Goal: Transaction & Acquisition: Purchase product/service

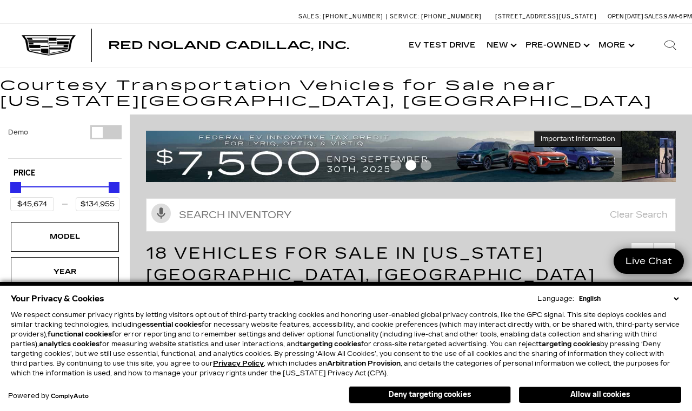
click at [465, 392] on button "Deny targeting cookies" at bounding box center [429, 394] width 162 height 17
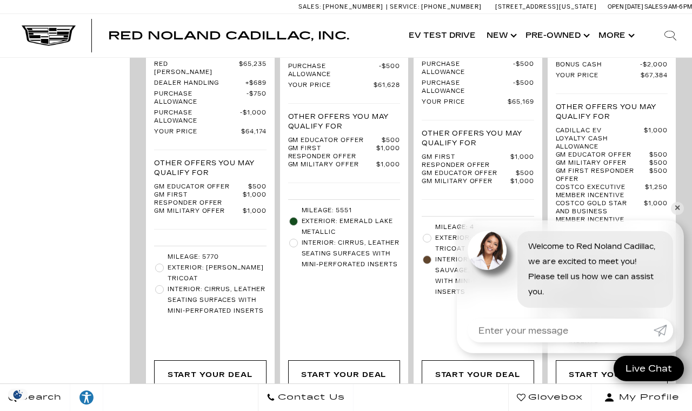
scroll to position [1692, 0]
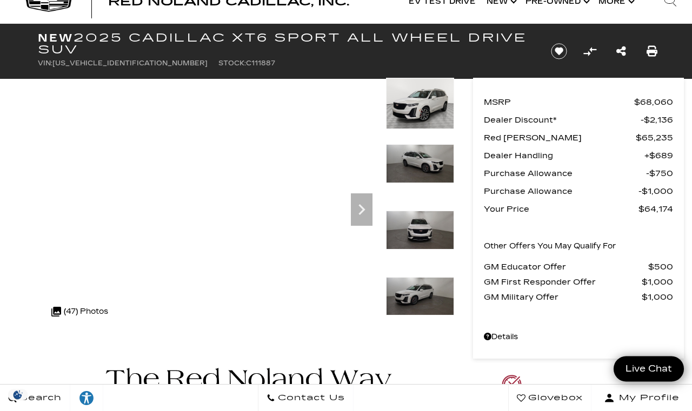
scroll to position [34, 0]
click at [352, 200] on icon "Next" at bounding box center [362, 210] width 22 height 22
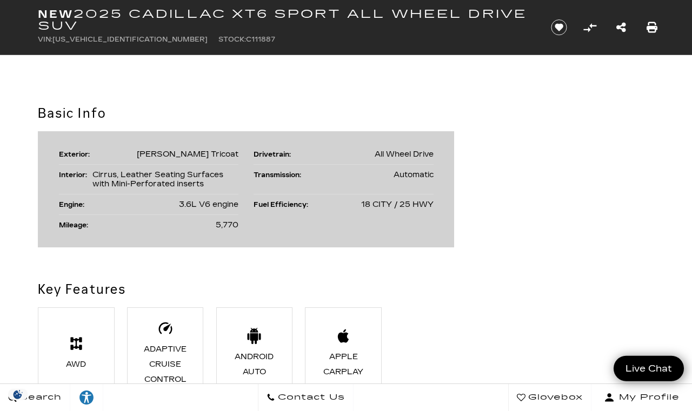
scroll to position [531, 0]
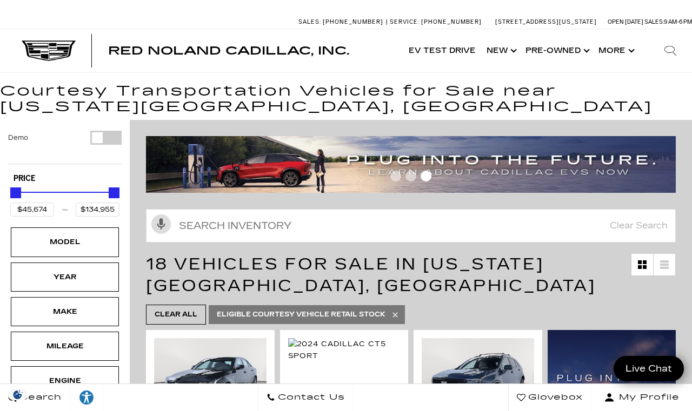
click at [53, 246] on div "Model" at bounding box center [65, 242] width 54 height 12
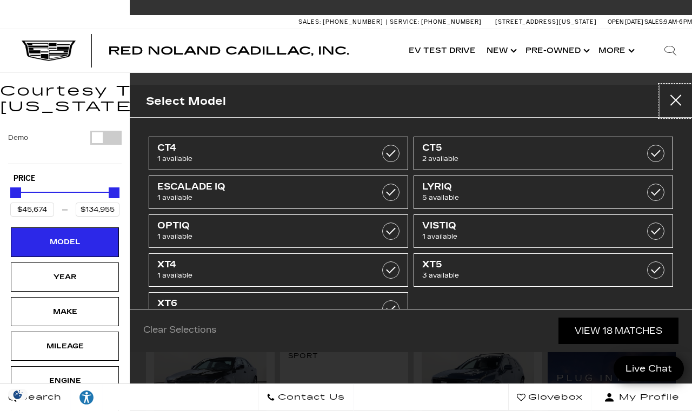
scroll to position [20, 0]
click at [167, 309] on span "3 available" at bounding box center [260, 314] width 206 height 11
type input "$64,174"
type input "$72,603"
checkbox input "true"
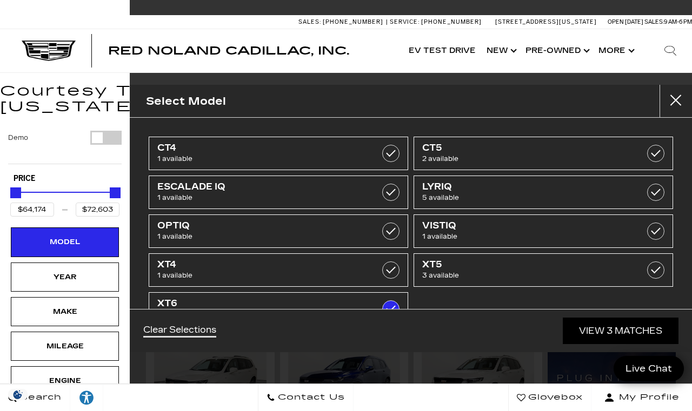
click at [244, 298] on span "XT6" at bounding box center [260, 303] width 206 height 11
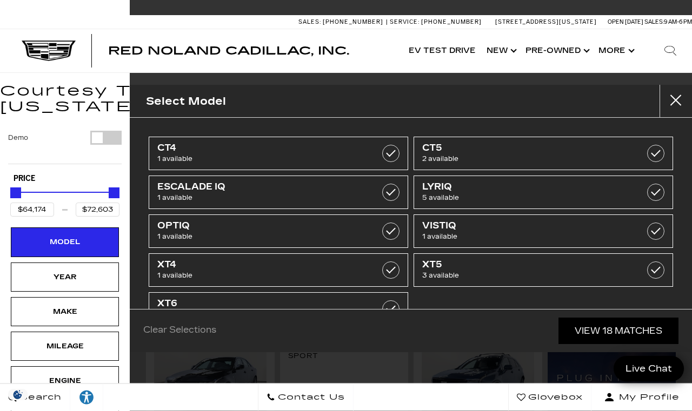
type input "$45,674"
type input "$134,955"
checkbox input "false"
click at [179, 338] on link "Clear Selections" at bounding box center [179, 331] width 73 height 13
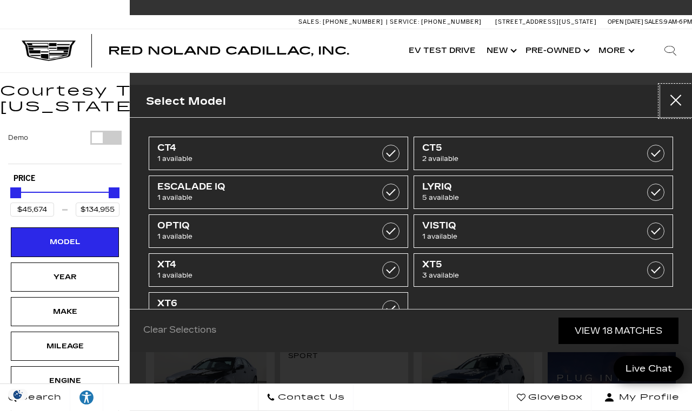
click at [674, 85] on button "Close" at bounding box center [675, 101] width 32 height 32
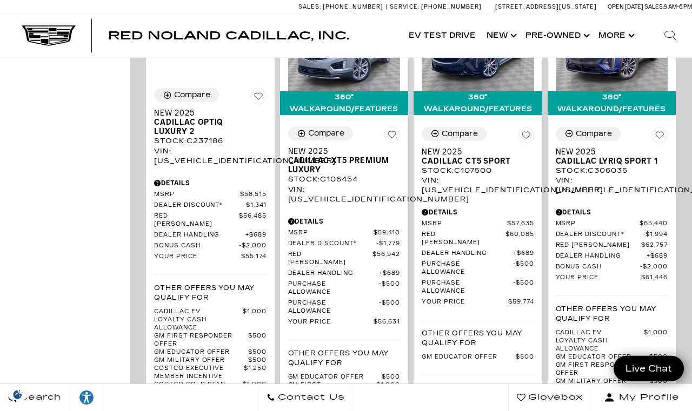
scroll to position [897, 0]
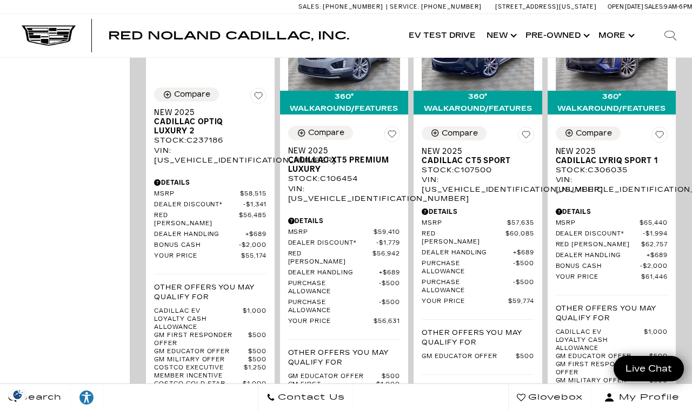
click at [309, 174] on span "Cadillac XT5 Premium Luxury" at bounding box center [340, 165] width 104 height 18
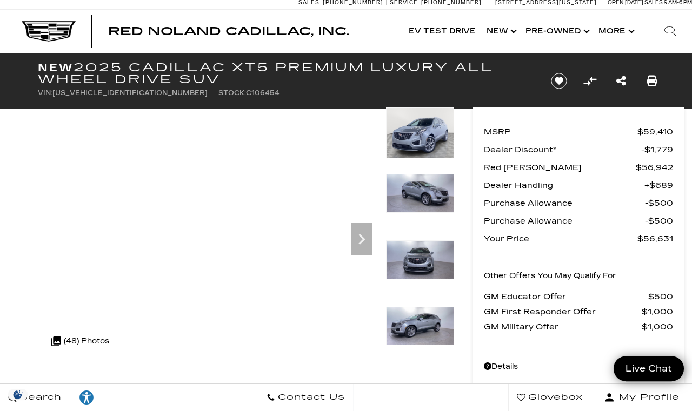
scroll to position [4, 0]
click at [76, 339] on div ".cls-1, .cls-3 { fill: #c50033; } .cls-1 { clip-rule: evenodd; } .cls-2 { clip-…" at bounding box center [80, 341] width 69 height 26
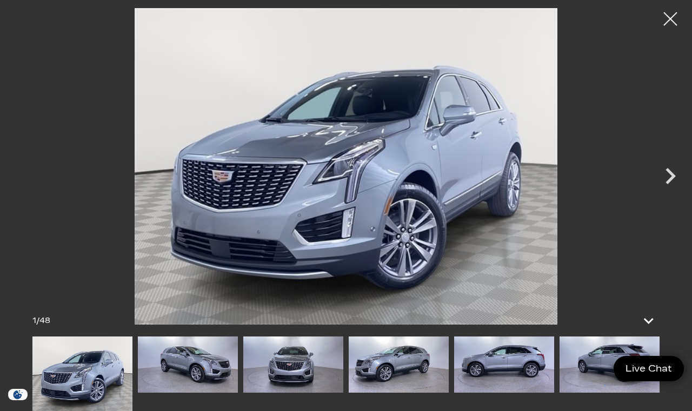
click at [668, 192] on icon "Next" at bounding box center [670, 176] width 32 height 32
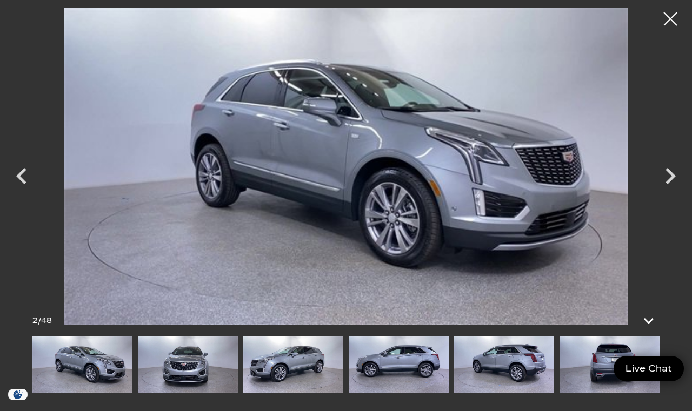
click at [663, 192] on icon "Next" at bounding box center [670, 176] width 32 height 32
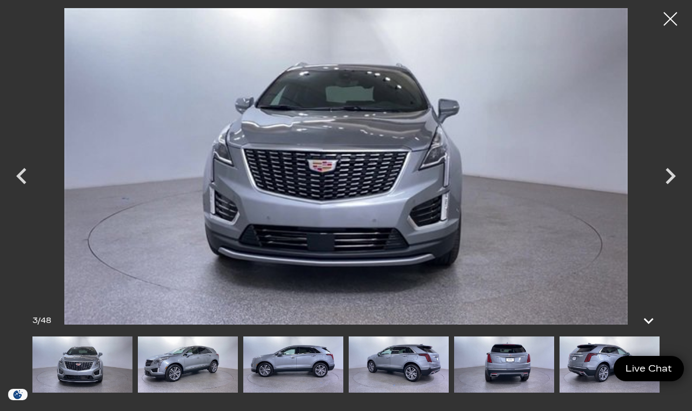
click at [665, 192] on icon "Next" at bounding box center [670, 176] width 32 height 32
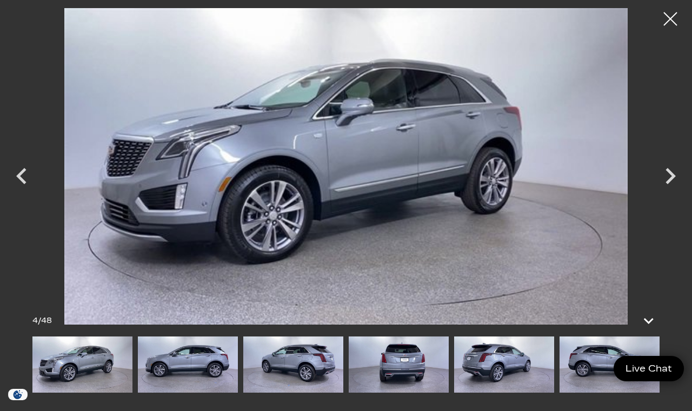
click at [666, 192] on icon "Next" at bounding box center [670, 176] width 32 height 32
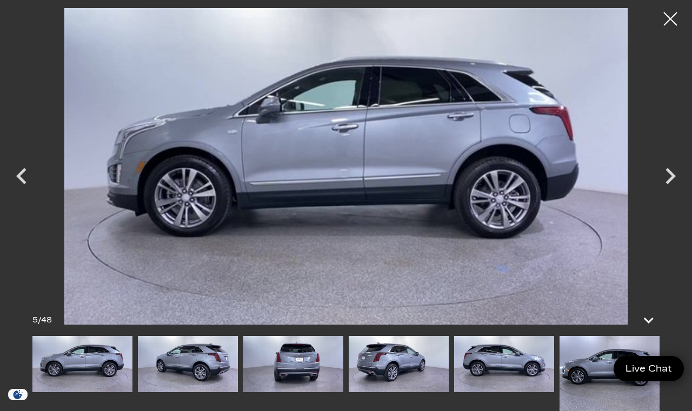
click at [666, 192] on icon "Next" at bounding box center [670, 176] width 32 height 32
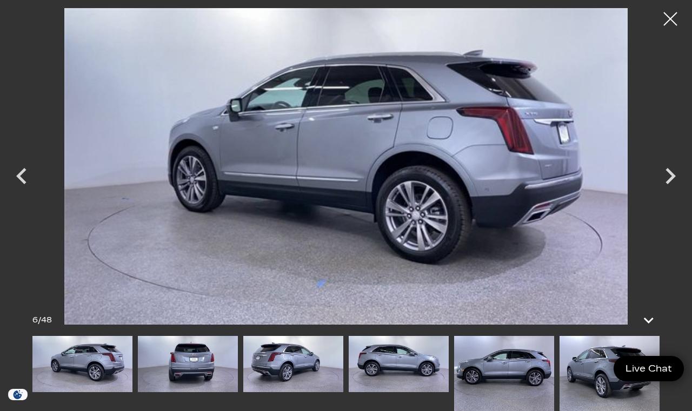
click at [669, 192] on icon "Next" at bounding box center [670, 176] width 32 height 32
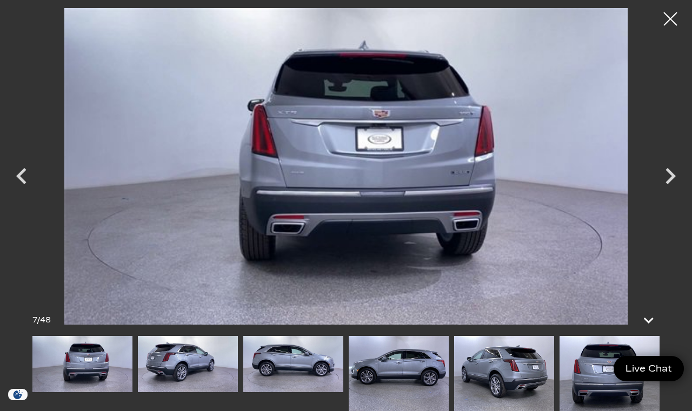
click at [666, 192] on icon "Next" at bounding box center [670, 176] width 32 height 32
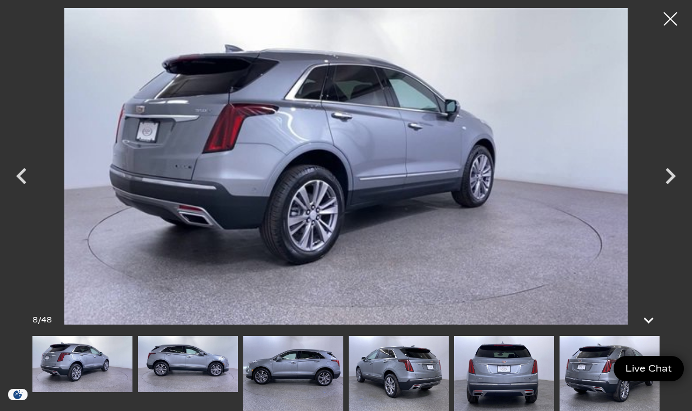
click at [666, 192] on icon "Next" at bounding box center [670, 176] width 32 height 32
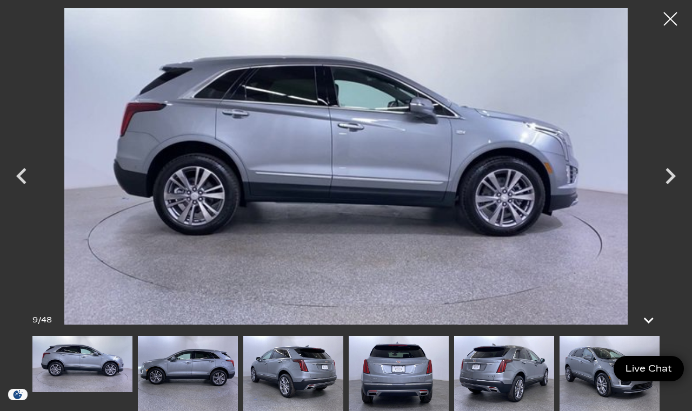
click at [661, 192] on icon "Next" at bounding box center [670, 176] width 32 height 32
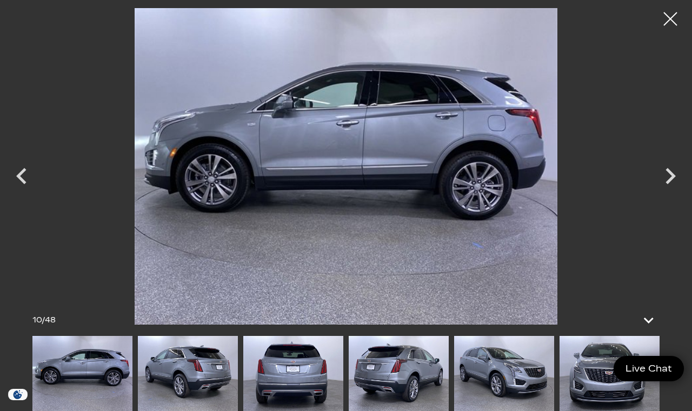
click at [670, 184] on icon "Next" at bounding box center [670, 176] width 10 height 16
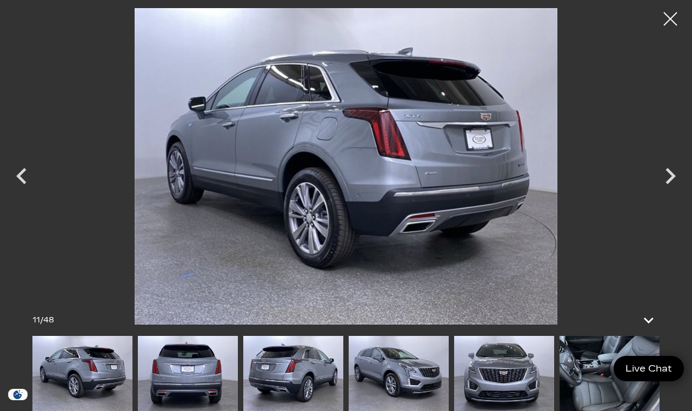
click at [668, 192] on icon "Next" at bounding box center [670, 176] width 32 height 32
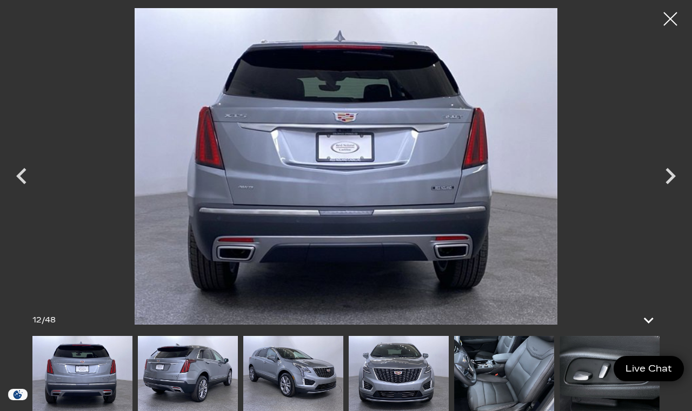
click at [670, 192] on icon "Next" at bounding box center [670, 176] width 32 height 32
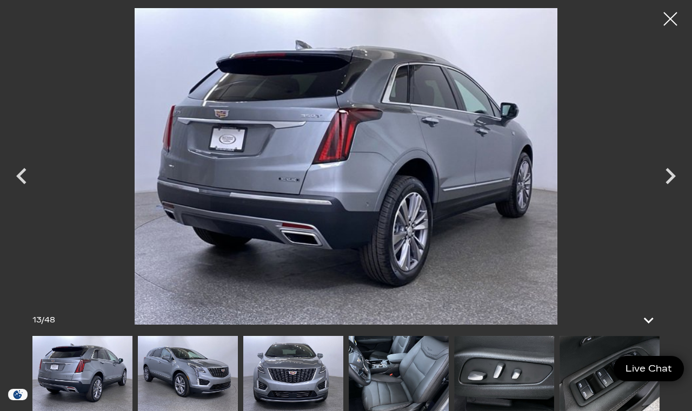
click at [668, 192] on icon "Next" at bounding box center [670, 176] width 32 height 32
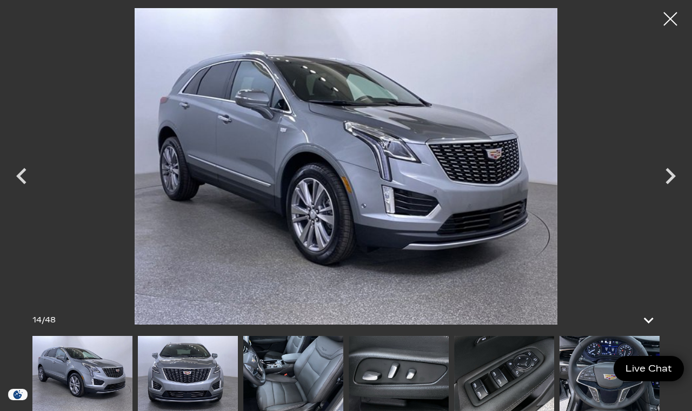
click at [673, 184] on icon "Next" at bounding box center [670, 176] width 10 height 16
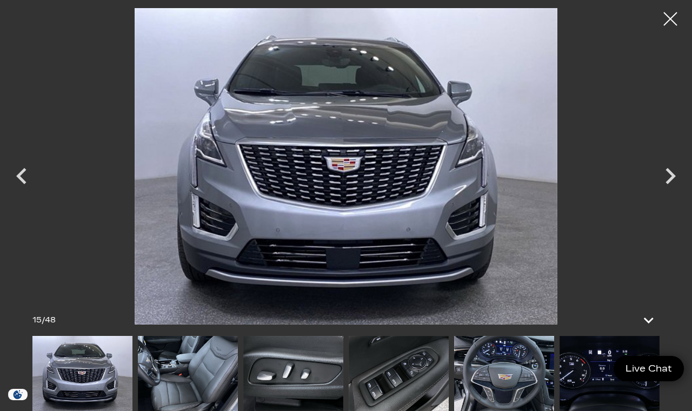
click at [673, 184] on icon "Next" at bounding box center [670, 176] width 10 height 16
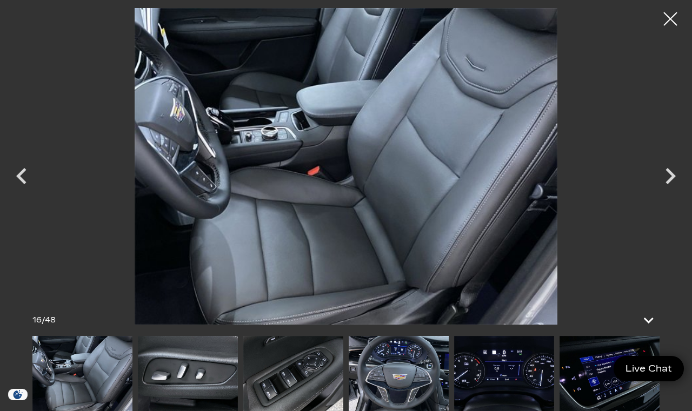
click at [666, 192] on icon "Next" at bounding box center [670, 176] width 32 height 32
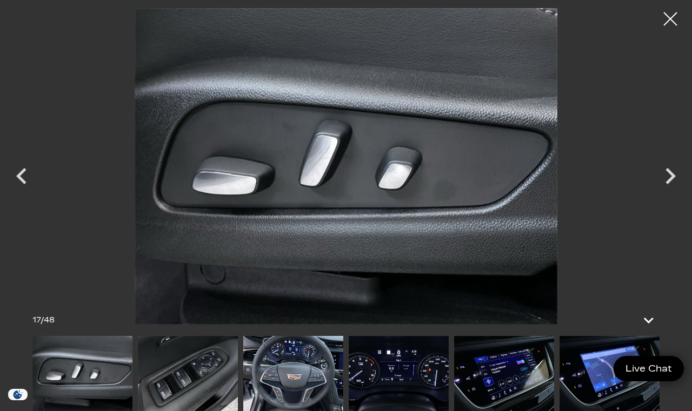
click at [676, 192] on icon "Next" at bounding box center [670, 176] width 32 height 32
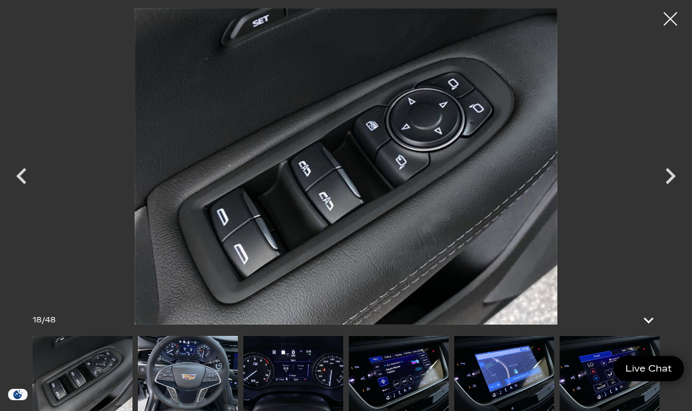
click at [669, 184] on icon "Next" at bounding box center [670, 176] width 10 height 16
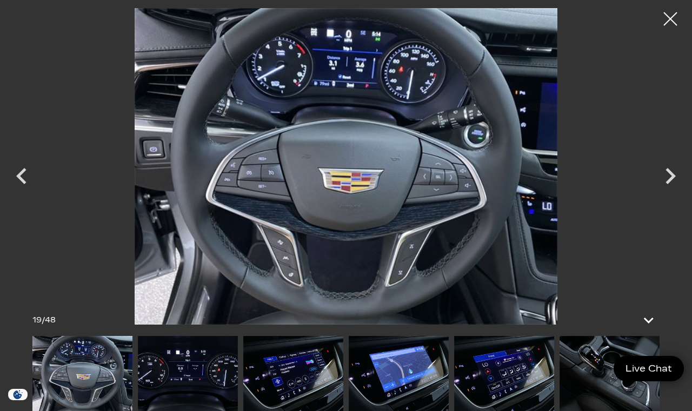
click at [675, 192] on icon "Next" at bounding box center [670, 176] width 32 height 32
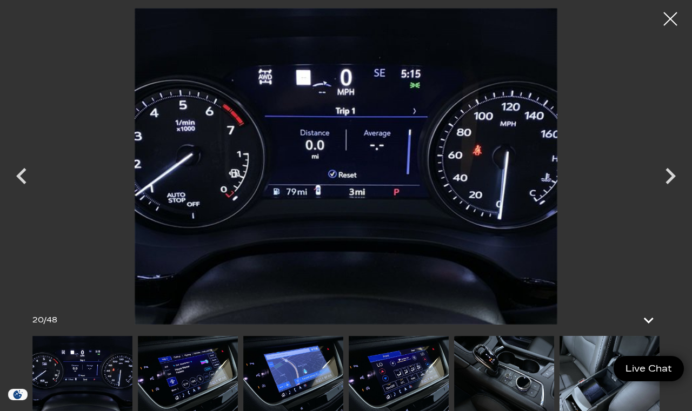
click at [672, 184] on icon "Next" at bounding box center [670, 176] width 10 height 16
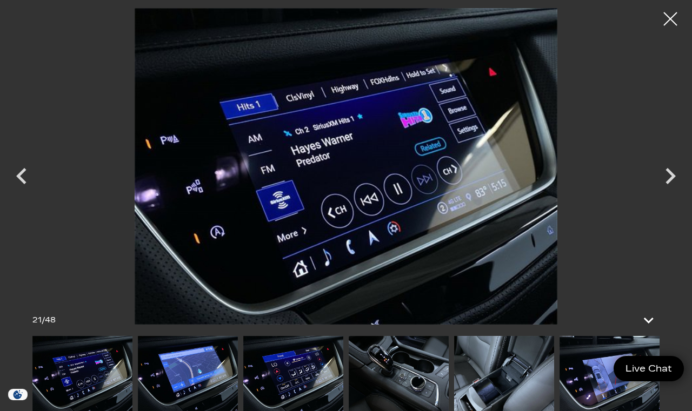
click at [676, 192] on icon "Next" at bounding box center [670, 176] width 32 height 32
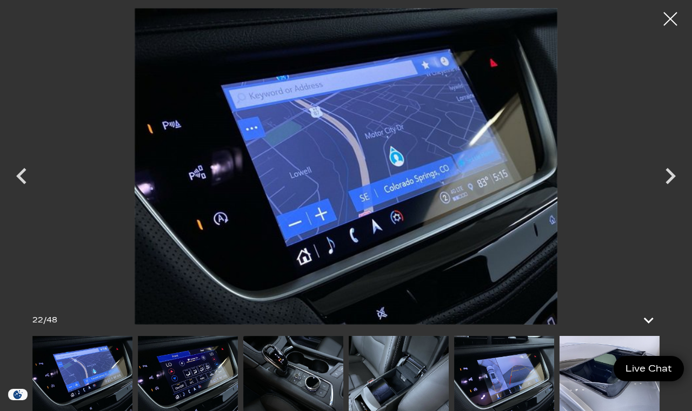
click at [670, 184] on icon "Next" at bounding box center [670, 176] width 10 height 16
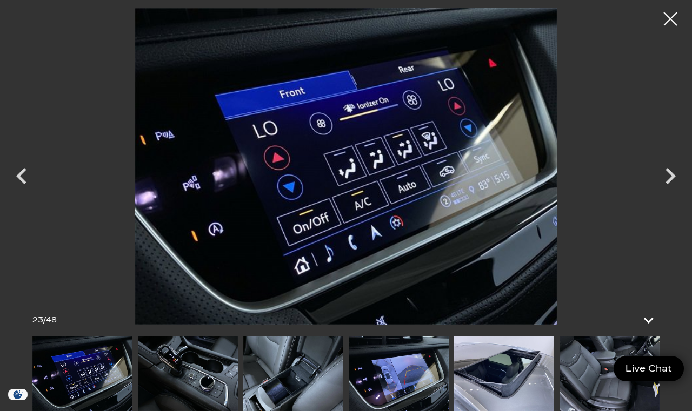
click at [678, 192] on icon "Next" at bounding box center [670, 176] width 32 height 32
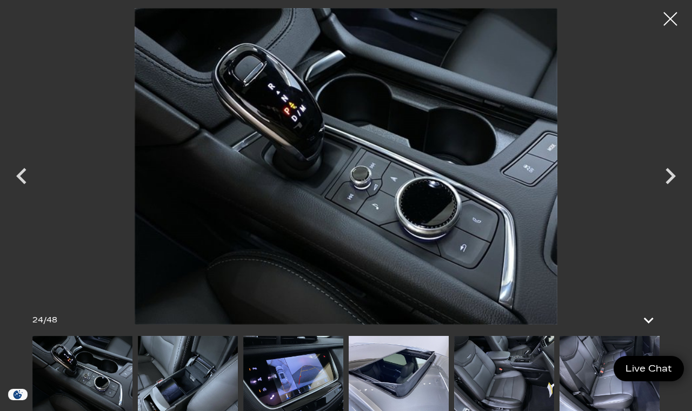
click at [669, 192] on icon "Next" at bounding box center [670, 176] width 32 height 32
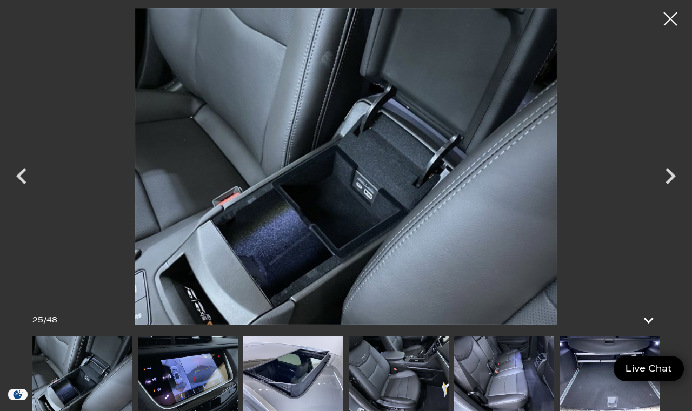
click at [665, 192] on icon "Next" at bounding box center [670, 176] width 32 height 32
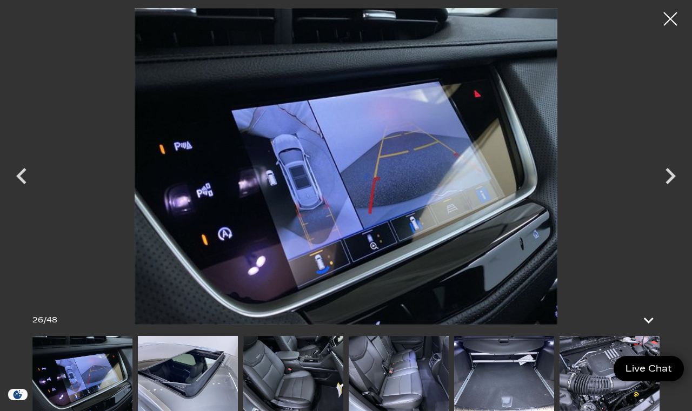
click at [666, 192] on icon "Next" at bounding box center [670, 176] width 32 height 32
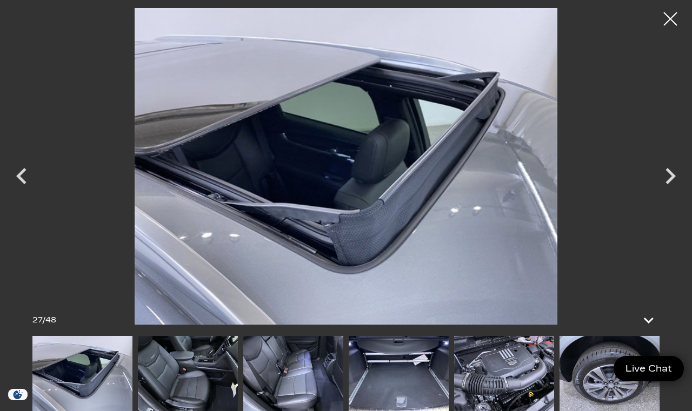
click at [661, 192] on icon "Next" at bounding box center [670, 176] width 32 height 32
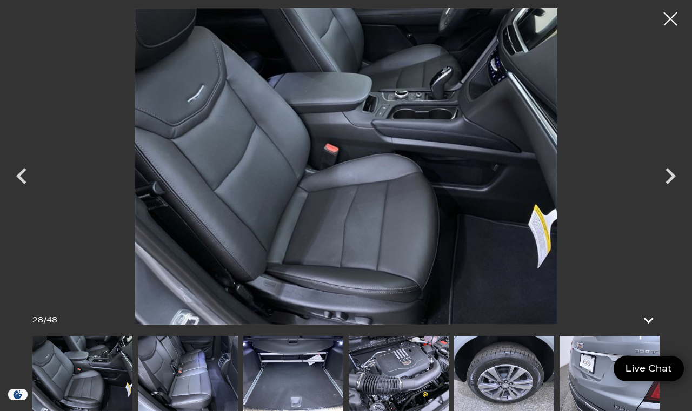
click at [667, 192] on icon "Next" at bounding box center [670, 176] width 32 height 32
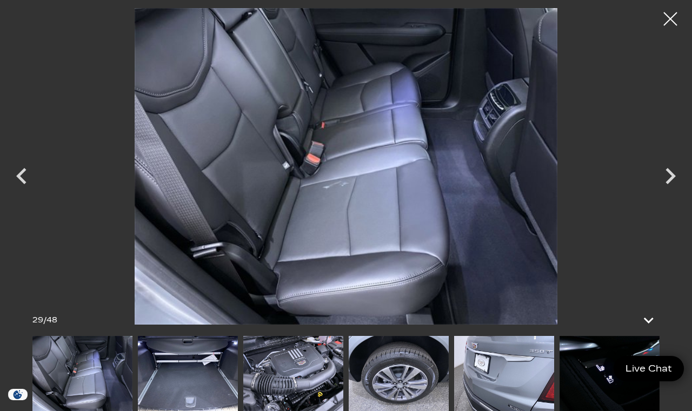
click at [668, 192] on icon "Next" at bounding box center [670, 176] width 32 height 32
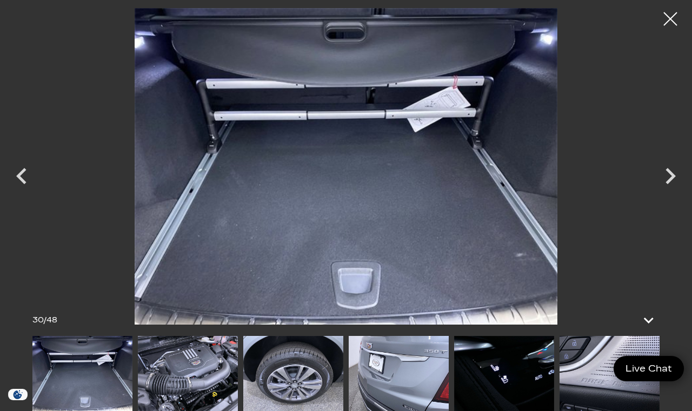
click at [669, 192] on icon "Next" at bounding box center [670, 176] width 32 height 32
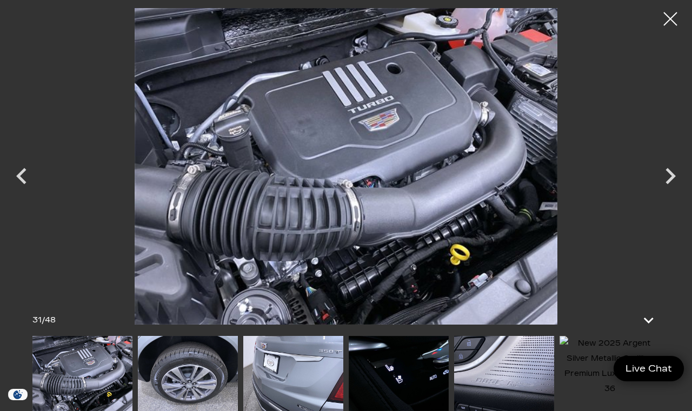
click at [672, 184] on icon "Next" at bounding box center [670, 176] width 10 height 16
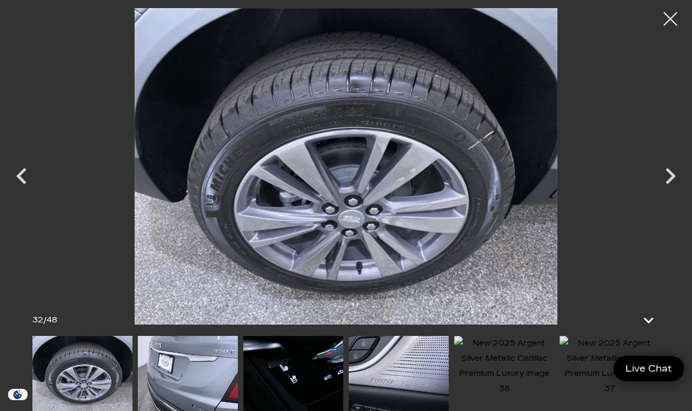
click at [671, 192] on icon "Next" at bounding box center [670, 176] width 32 height 32
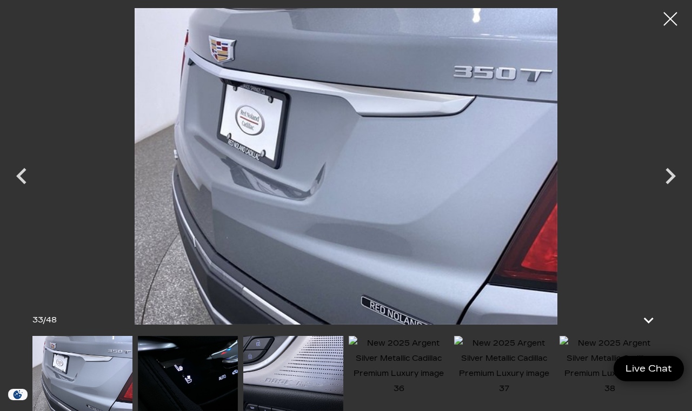
click at [669, 184] on icon "Next" at bounding box center [670, 176] width 10 height 16
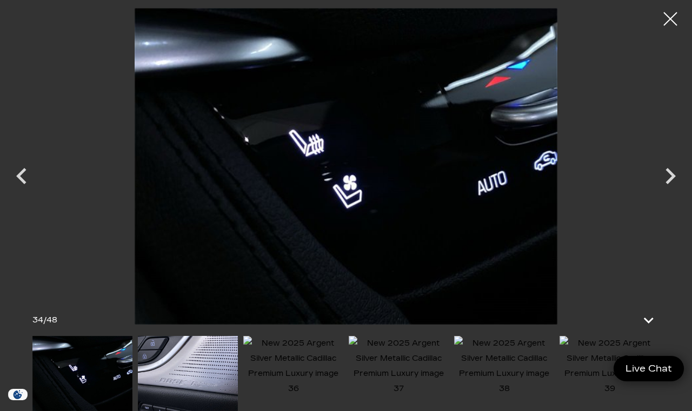
click at [680, 191] on icon "Next" at bounding box center [670, 176] width 32 height 32
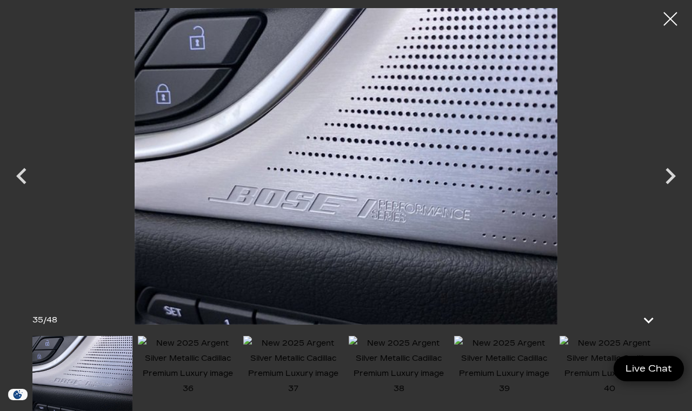
click at [672, 192] on icon "Next" at bounding box center [670, 176] width 32 height 32
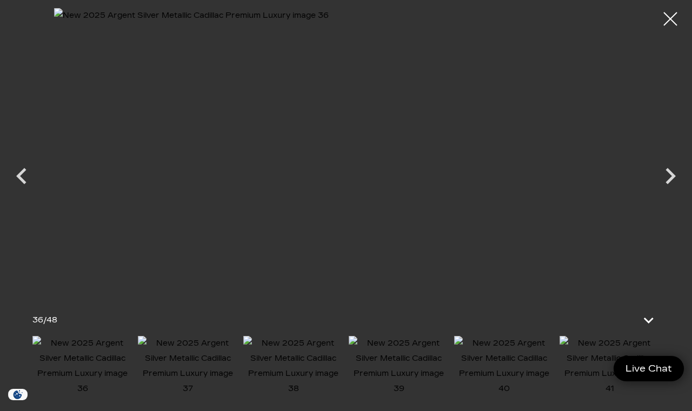
click at [668, 184] on icon "Next" at bounding box center [670, 176] width 10 height 16
click at [675, 191] on icon "Next" at bounding box center [670, 176] width 32 height 32
click at [666, 192] on icon "Next" at bounding box center [670, 176] width 32 height 32
click at [669, 184] on icon "Next" at bounding box center [670, 176] width 10 height 16
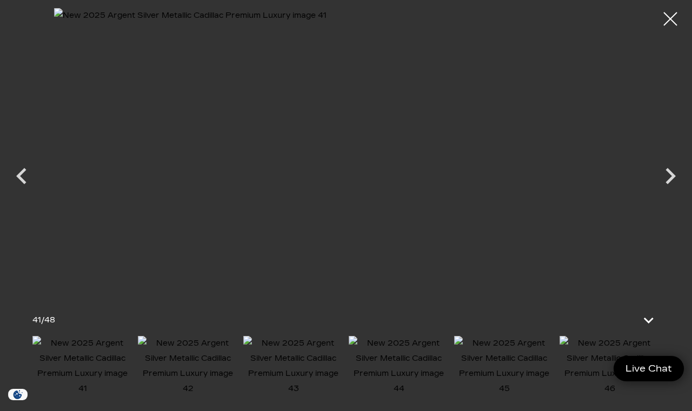
click at [669, 192] on icon "Next" at bounding box center [670, 176] width 32 height 32
click at [666, 192] on icon "Next" at bounding box center [670, 176] width 32 height 32
click at [672, 184] on icon "Next" at bounding box center [670, 176] width 10 height 16
click at [672, 192] on icon "Next" at bounding box center [670, 176] width 32 height 32
click at [668, 192] on icon "Next" at bounding box center [670, 176] width 32 height 32
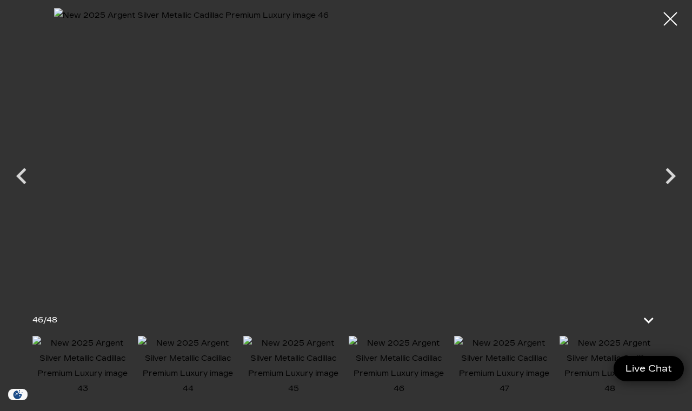
click at [672, 191] on icon "Next" at bounding box center [670, 176] width 32 height 32
click at [673, 192] on icon "Next" at bounding box center [670, 176] width 32 height 32
click at [675, 20] on div at bounding box center [669, 18] width 27 height 27
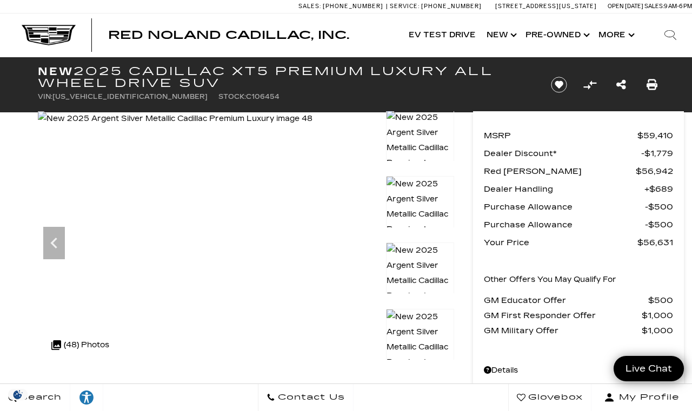
scroll to position [0, 0]
